Goal: Task Accomplishment & Management: Complete application form

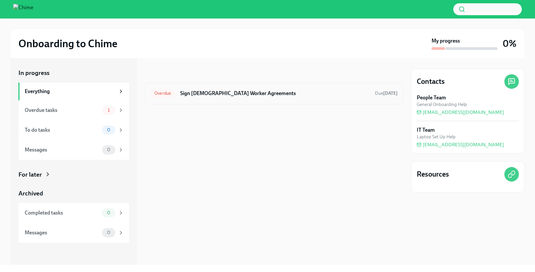
click at [230, 94] on h6 "Sign [DEMOGRAPHIC_DATA] Worker Agreements" at bounding box center [274, 93] width 189 height 7
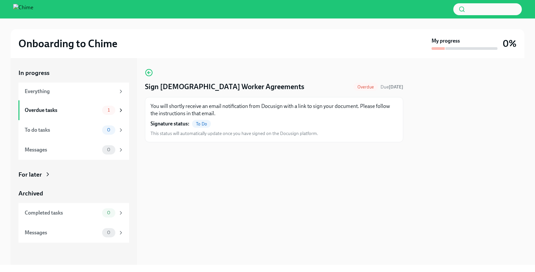
click at [215, 105] on p "You will shortly receive an email notification from Docusign with a link to sig…" at bounding box center [274, 109] width 247 height 15
click at [90, 114] on div "Overdue tasks 1" at bounding box center [74, 109] width 99 height 9
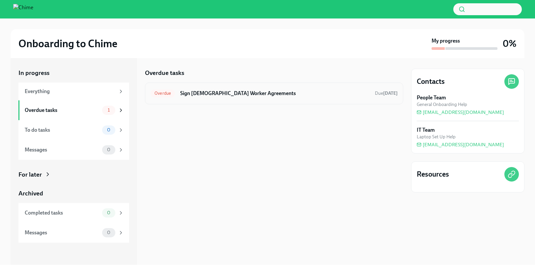
click at [250, 92] on h6 "Sign [DEMOGRAPHIC_DATA] Worker Agreements" at bounding box center [274, 93] width 189 height 7
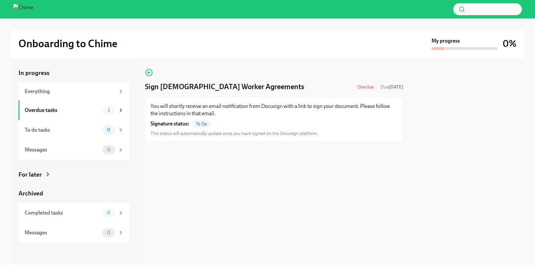
click at [202, 123] on span "To Do" at bounding box center [201, 123] width 19 height 5
